Goal: Task Accomplishment & Management: Manage account settings

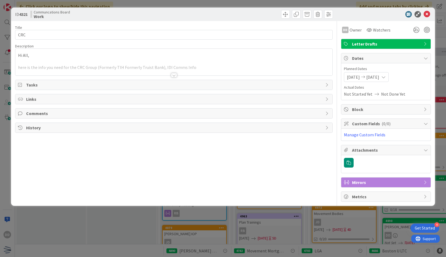
click at [177, 73] on div at bounding box center [173, 69] width 317 height 14
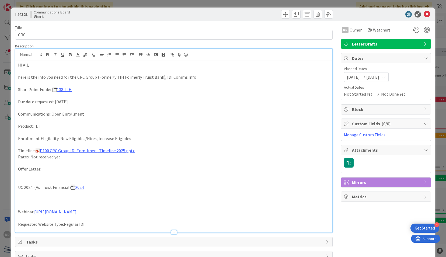
click at [423, 9] on div "ID 4321 Communcations Board Work" at bounding box center [223, 14] width 424 height 13
click at [424, 13] on icon at bounding box center [427, 14] width 6 height 6
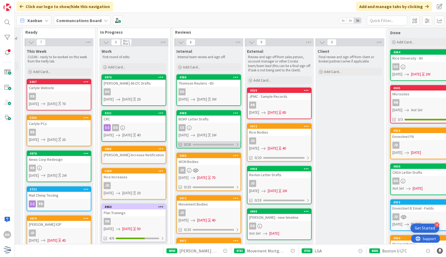
scroll to position [9, 136]
click at [283, 143] on div "JD" at bounding box center [279, 140] width 64 height 7
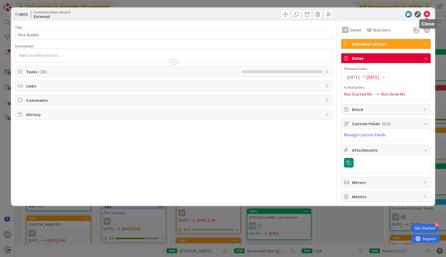
click at [428, 15] on icon at bounding box center [427, 14] width 6 height 6
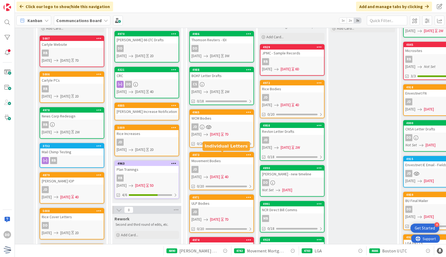
scroll to position [53, 123]
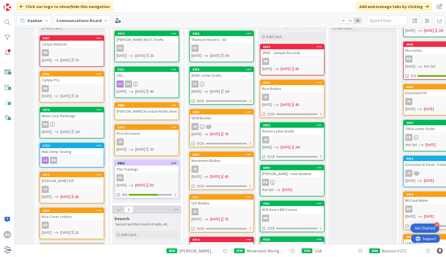
click at [230, 209] on div "JD" at bounding box center [222, 211] width 64 height 7
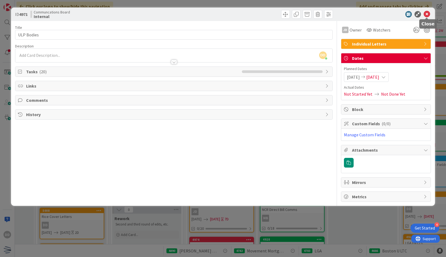
click at [430, 13] on icon at bounding box center [427, 14] width 6 height 6
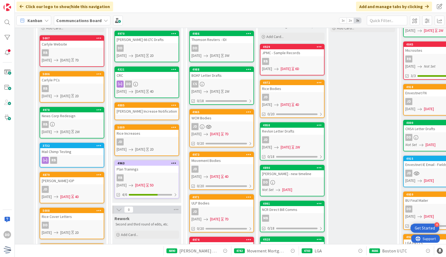
scroll to position [0, 123]
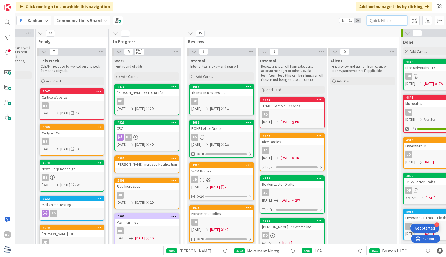
click at [374, 25] on input "text" at bounding box center [387, 21] width 40 height 10
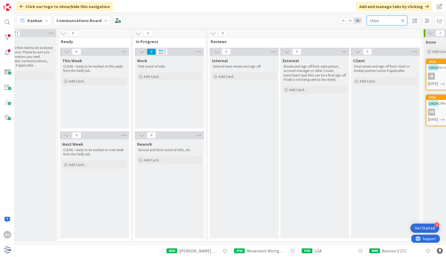
scroll to position [0, 100]
type input "choa"
click at [402, 20] on icon at bounding box center [403, 20] width 4 height 5
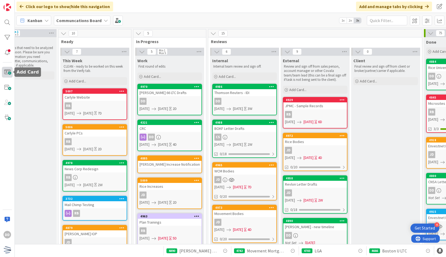
click at [9, 77] on span at bounding box center [7, 72] width 11 height 11
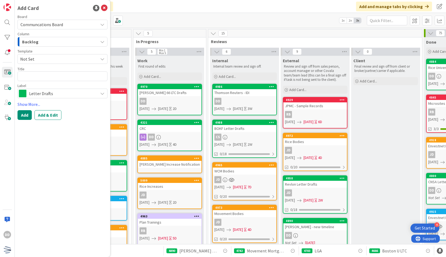
click at [61, 46] on button "Backlog" at bounding box center [63, 42] width 90 height 10
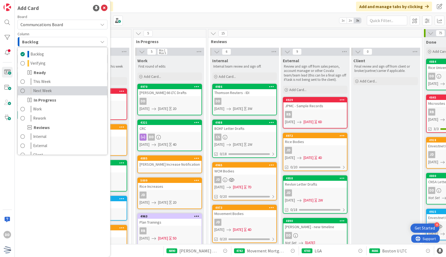
click at [70, 93] on link "Next Week" at bounding box center [62, 90] width 89 height 9
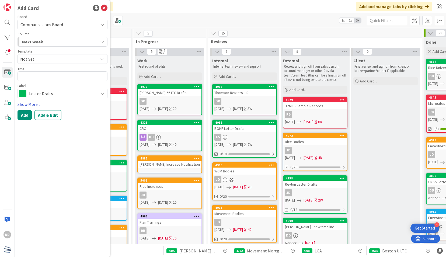
click at [32, 105] on link "Show More..." at bounding box center [63, 104] width 90 height 6
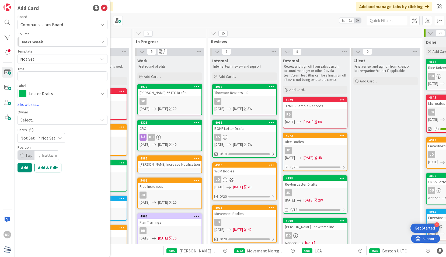
click at [47, 138] on span "Not Set" at bounding box center [48, 138] width 14 height 6
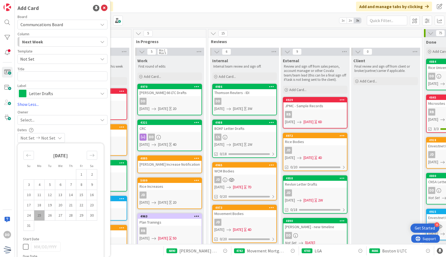
click at [38, 213] on td "25" at bounding box center [39, 216] width 11 height 10
type input "[DATE]"
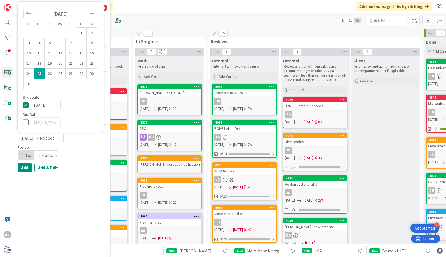
scroll to position [0, 0]
click at [29, 123] on icon at bounding box center [27, 122] width 8 height 6
click at [50, 123] on input "[DATE]" at bounding box center [46, 123] width 30 height 10
click at [36, 124] on input "[DATE]" at bounding box center [46, 123] width 30 height 10
click at [95, 18] on div "Move forward to switch to the next month." at bounding box center [92, 13] width 11 height 9
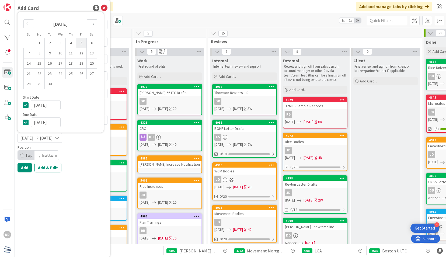
click at [82, 46] on td "5" at bounding box center [81, 43] width 11 height 10
type input "[DATE]"
click at [26, 168] on button "Add" at bounding box center [25, 168] width 14 height 10
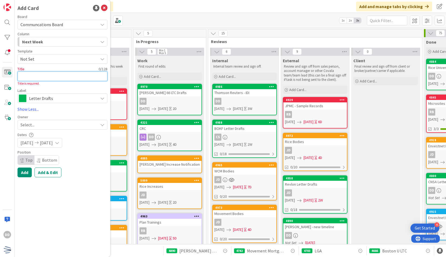
click at [83, 80] on textarea at bounding box center [63, 76] width 90 height 10
type textarea "x"
type textarea "CH"
type textarea "x"
type textarea "CHOA"
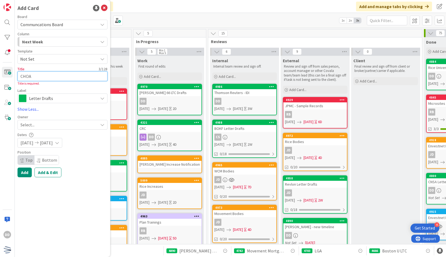
type textarea "x"
type textarea "CHOA"
type textarea "x"
type textarea "CHOA"
type textarea "x"
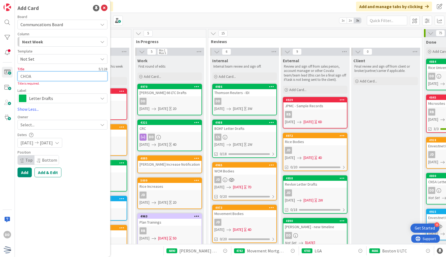
type textarea "CHOA i"
type textarea "x"
type textarea "CHOA iN"
type textarea "x"
type textarea "CHOA i"
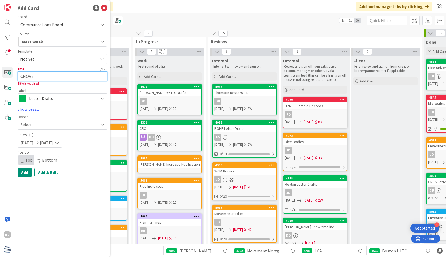
type textarea "x"
type textarea "CHOA"
type textarea "x"
type textarea "CHOA I"
type textarea "x"
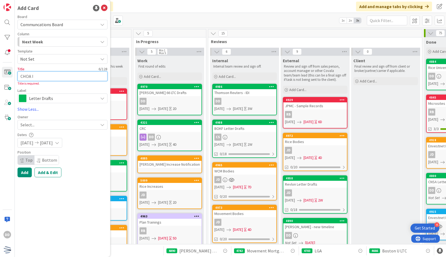
type textarea "CHOA In"
type textarea "x"
type textarea "CHOA Inc"
type textarea "x"
type textarea "[PERSON_NAME]"
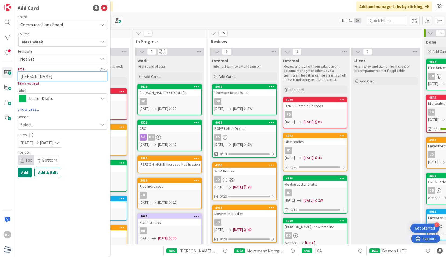
type textarea "x"
type textarea "CHOA Inc"
type textarea "x"
type textarea "CHOA Incr"
type textarea "x"
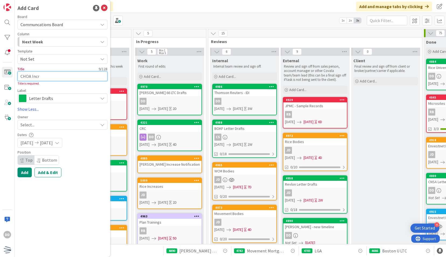
type textarea "CHOA Incre"
type textarea "x"
type textarea "CHOA Increa"
type textarea "x"
type textarea "CHOA Increas"
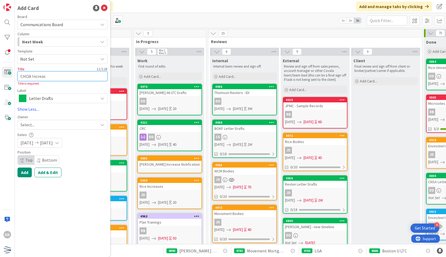
type textarea "x"
type textarea "CHOA Increase"
type textarea "x"
type textarea "CHOA Increases"
click at [50, 101] on span "Letter Drafts" at bounding box center [62, 99] width 66 height 8
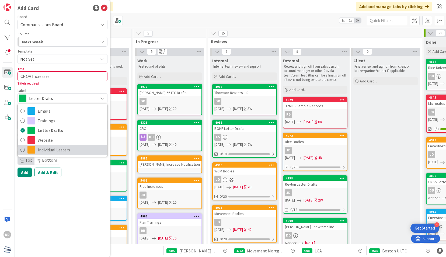
click at [43, 152] on span "Individual Letters" at bounding box center [71, 150] width 67 height 8
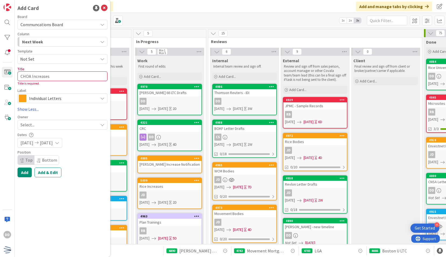
click at [41, 121] on div "Select..." at bounding box center [63, 125] width 90 height 10
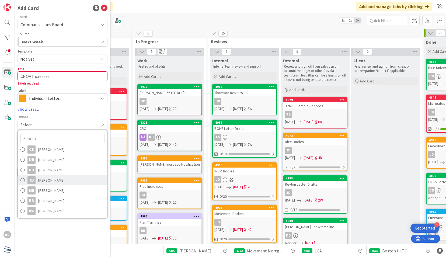
click at [50, 179] on span "[PERSON_NAME]" at bounding box center [51, 180] width 26 height 8
type textarea "x"
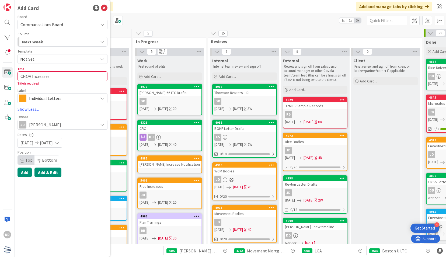
click at [43, 172] on button "Add & Edit" at bounding box center [48, 173] width 27 height 10
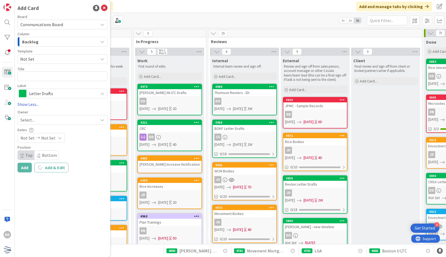
click at [43, 172] on div "Add Card Board Communcations Board Column Backlog Backlog Verifying Ready This …" at bounding box center [62, 128] width 95 height 257
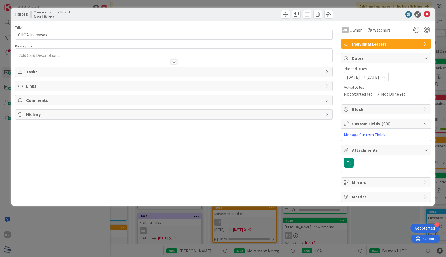
click at [175, 62] on div at bounding box center [174, 62] width 6 height 4
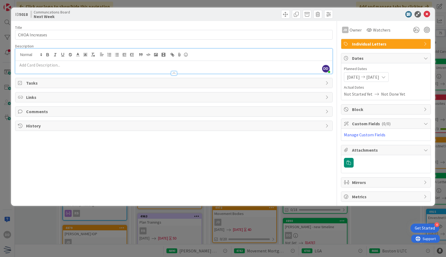
click at [122, 67] on p at bounding box center [174, 65] width 312 height 6
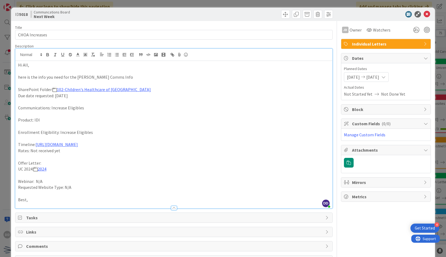
click at [380, 77] on span "[DATE]" at bounding box center [373, 77] width 13 height 6
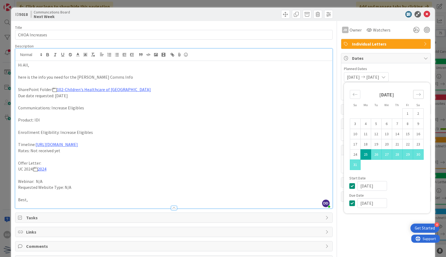
click at [416, 98] on div "Move forward to switch to the next month." at bounding box center [419, 94] width 11 height 9
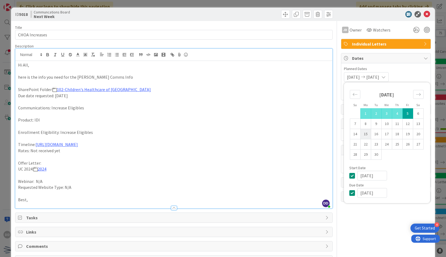
click at [365, 134] on td "15" at bounding box center [366, 134] width 11 height 10
type input "[DATE]"
click at [350, 178] on icon at bounding box center [354, 176] width 8 height 6
click at [350, 195] on icon at bounding box center [354, 193] width 8 height 6
click at [361, 135] on td "15" at bounding box center [366, 134] width 11 height 10
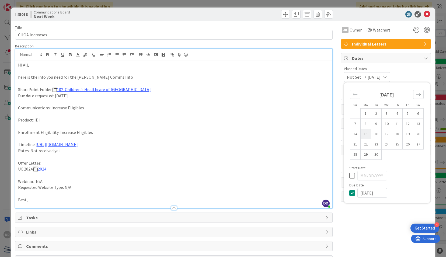
type input "[DATE]"
click at [353, 93] on icon "Move backward to switch to the previous month." at bounding box center [355, 94] width 5 height 5
click at [403, 144] on td "22" at bounding box center [408, 144] width 11 height 10
type input "[DATE]"
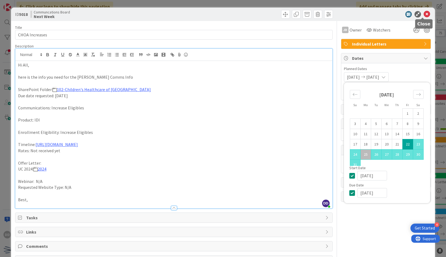
click at [424, 15] on icon at bounding box center [427, 14] width 6 height 6
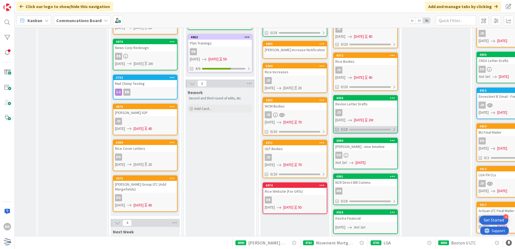
scroll to position [113, 49]
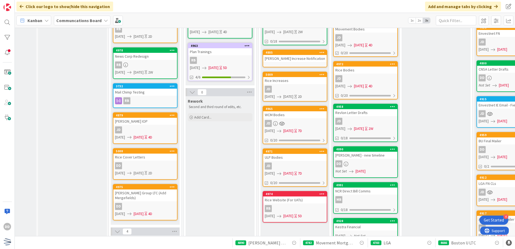
click at [375, 156] on div "[PERSON_NAME] - new timeline" at bounding box center [366, 155] width 64 height 7
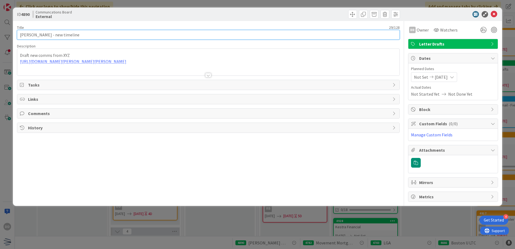
click at [85, 35] on input "[PERSON_NAME] - new timeline" at bounding box center [208, 35] width 383 height 10
type input "[PERSON_NAME] - new timeline & Updates"
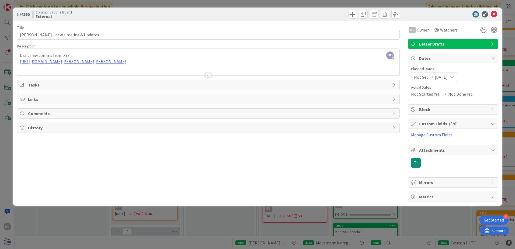
click at [208, 77] on div at bounding box center [208, 75] width 6 height 4
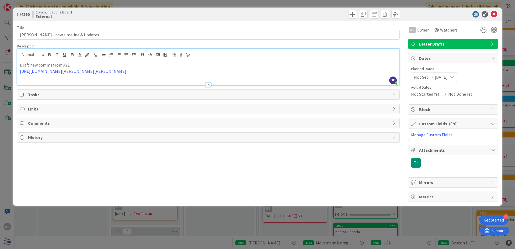
click at [271, 74] on p "[URL][DOMAIN_NAME][PERSON_NAME][PERSON_NAME]" at bounding box center [208, 71] width 377 height 6
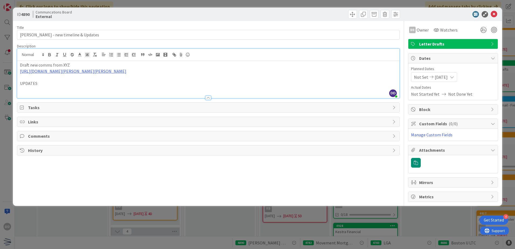
click at [74, 93] on p at bounding box center [208, 90] width 377 height 6
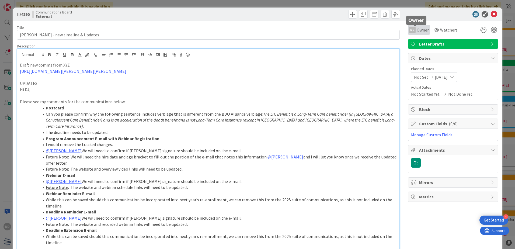
click at [417, 29] on span "Owner" at bounding box center [423, 30] width 12 height 6
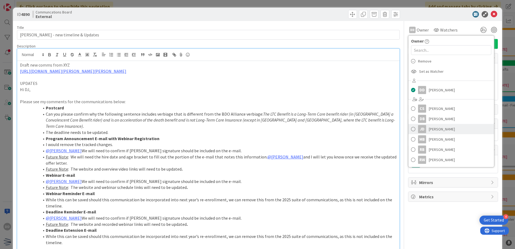
click at [419, 129] on div "JD" at bounding box center [422, 129] width 8 height 8
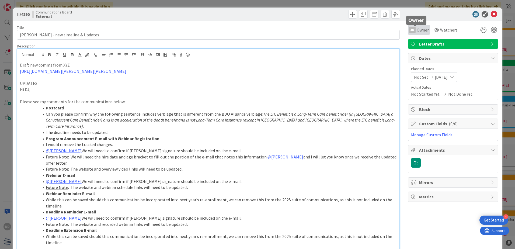
click at [417, 31] on span "Owner" at bounding box center [423, 30] width 12 height 6
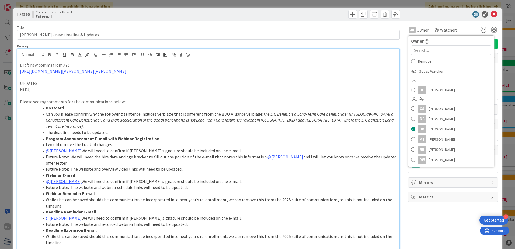
click at [355, 80] on p at bounding box center [208, 77] width 377 height 6
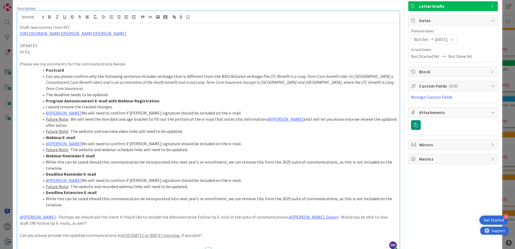
scroll to position [108, 0]
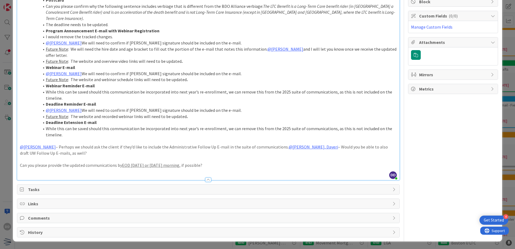
click at [72, 187] on span "Tasks" at bounding box center [209, 189] width 362 height 6
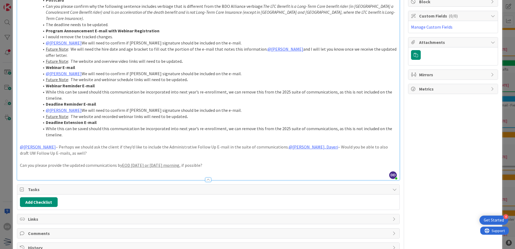
click at [72, 187] on span "Tasks" at bounding box center [209, 189] width 362 height 6
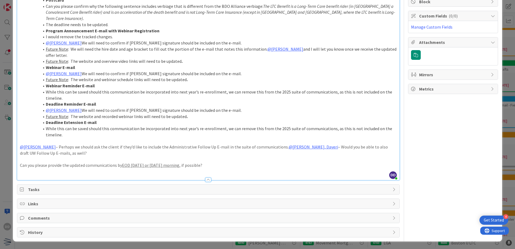
scroll to position [0, 0]
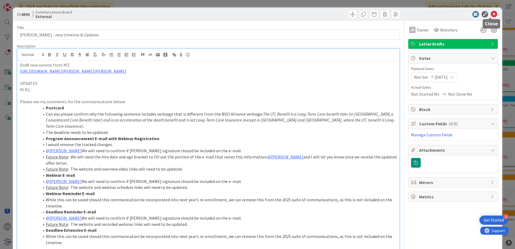
click at [446, 12] on icon at bounding box center [494, 14] width 6 height 6
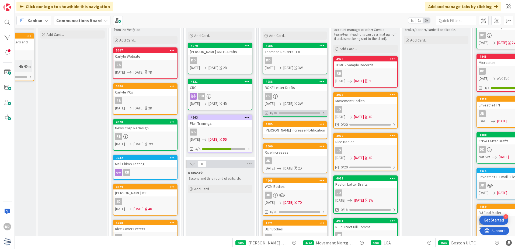
scroll to position [54, 49]
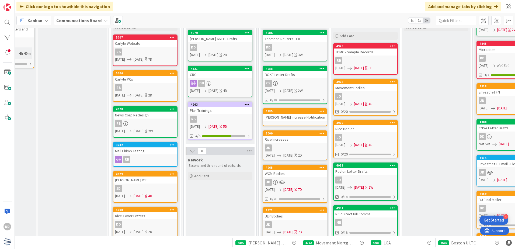
click at [322, 109] on icon at bounding box center [322, 111] width 5 height 4
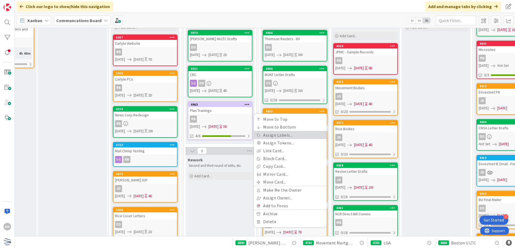
click at [287, 137] on link "Assign Labels..." at bounding box center [290, 135] width 73 height 8
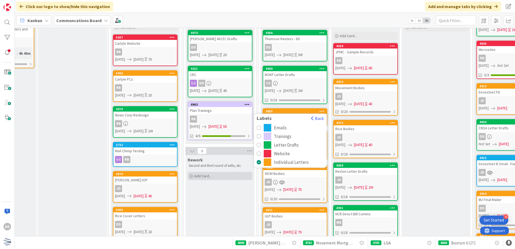
click at [242, 176] on div "Add Card..." at bounding box center [220, 176] width 65 height 8
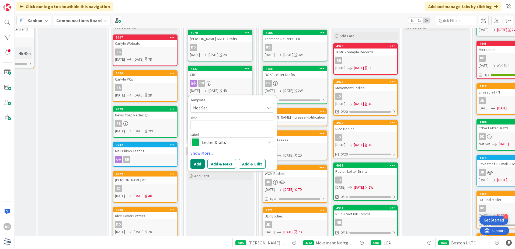
click at [294, 119] on div "[PERSON_NAME] Increase Notification" at bounding box center [295, 117] width 64 height 7
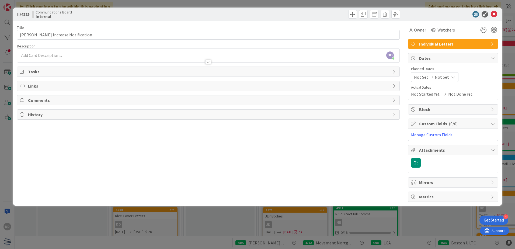
click at [366, 55] on div "[PERSON_NAME] just joined" at bounding box center [208, 55] width 383 height 13
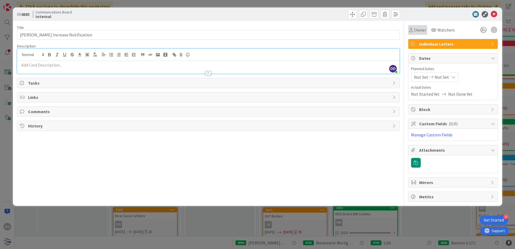
click at [421, 28] on span "Owner" at bounding box center [420, 30] width 12 height 6
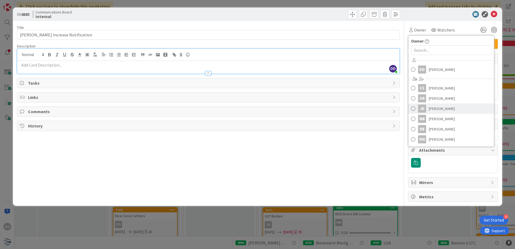
click at [416, 106] on link "[PERSON_NAME]" at bounding box center [452, 109] width 86 height 10
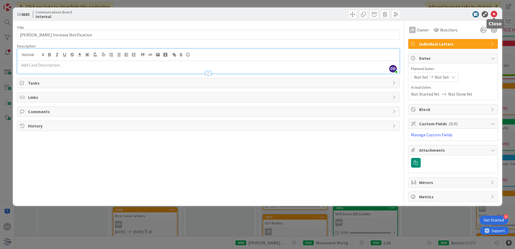
click at [446, 14] on icon at bounding box center [494, 14] width 6 height 6
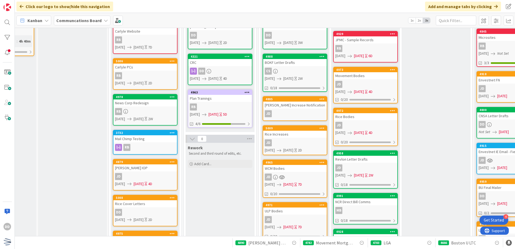
scroll to position [54, 49]
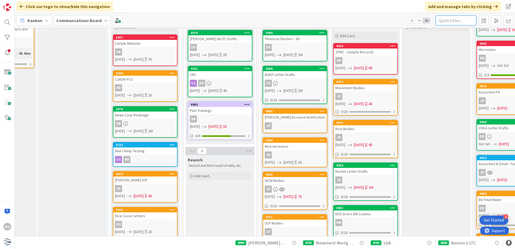
click at [446, 20] on input "text" at bounding box center [456, 21] width 40 height 10
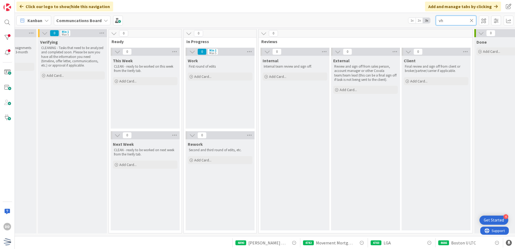
type input "v"
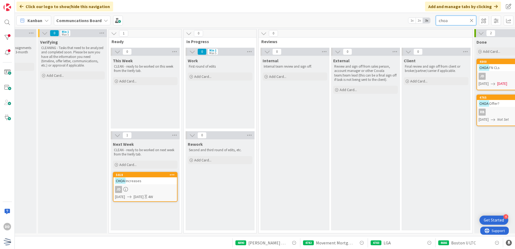
type input "choa"
click at [446, 20] on icon at bounding box center [472, 20] width 4 height 5
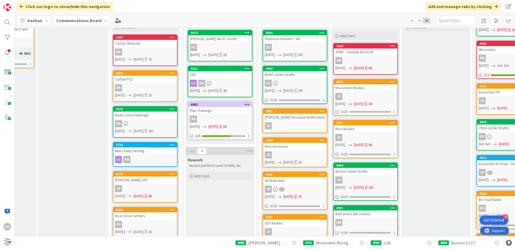
scroll to position [81, 49]
